Goal: Transaction & Acquisition: Subscribe to service/newsletter

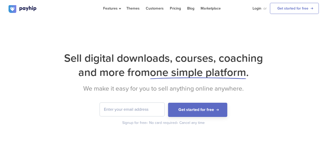
click at [150, 110] on input "email" at bounding box center [132, 109] width 65 height 13
type input "[EMAIL_ADDRESS][DOMAIN_NAME]"
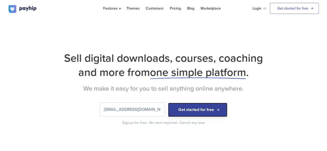
click at [200, 111] on button "Get started for free" at bounding box center [197, 110] width 59 height 14
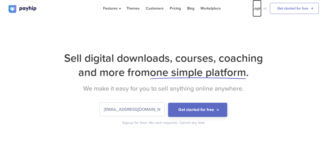
click at [260, 6] on link "Login" at bounding box center [257, 8] width 9 height 17
